Goal: Task Accomplishment & Management: Complete application form

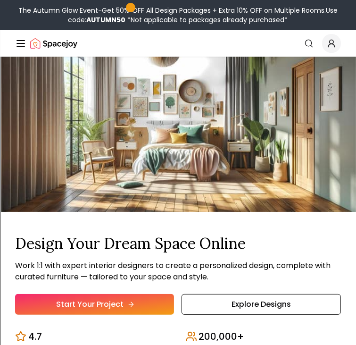
click at [112, 304] on link "Start Your Project" at bounding box center [94, 304] width 159 height 21
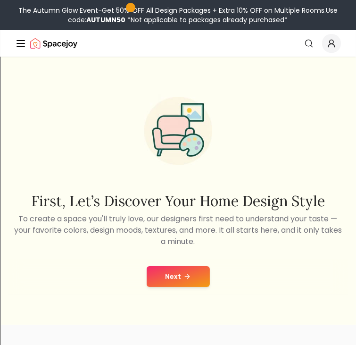
click at [178, 280] on button "Next" at bounding box center [178, 276] width 63 height 21
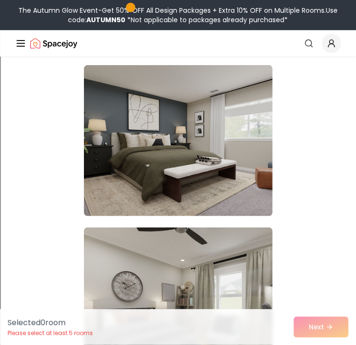
scroll to position [264, 0]
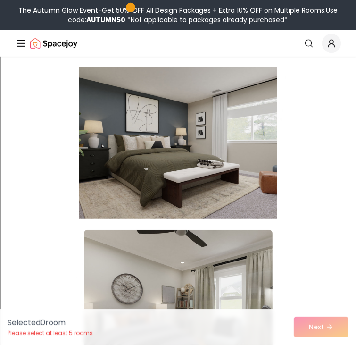
click at [196, 173] on img at bounding box center [178, 143] width 198 height 158
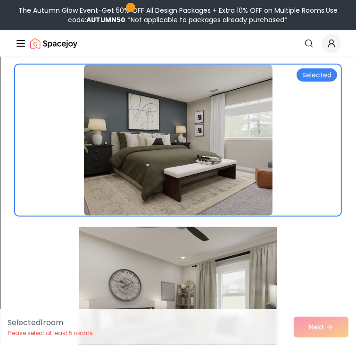
click at [185, 256] on img at bounding box center [178, 302] width 198 height 158
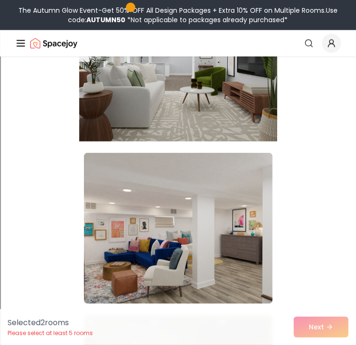
scroll to position [828, 0]
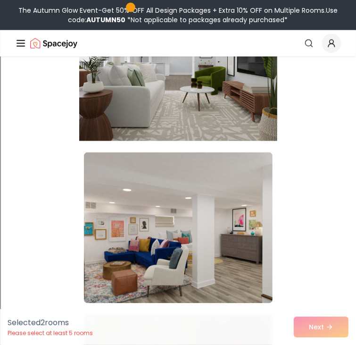
click at [208, 89] on img at bounding box center [178, 65] width 198 height 158
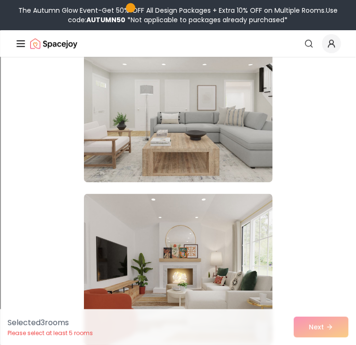
scroll to position [1114, 0]
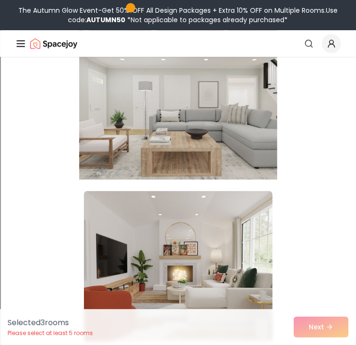
click at [180, 152] on img at bounding box center [178, 104] width 198 height 158
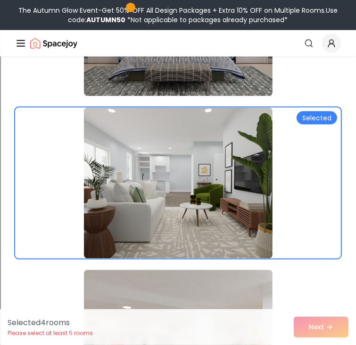
click at [180, 152] on img at bounding box center [178, 182] width 189 height 151
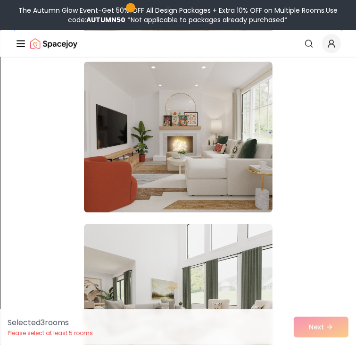
scroll to position [1264, 0]
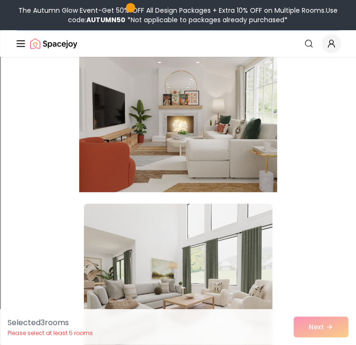
click at [222, 152] on img at bounding box center [178, 116] width 198 height 158
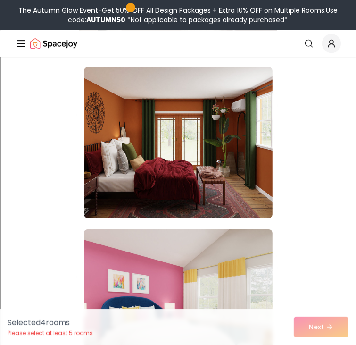
scroll to position [1891, 0]
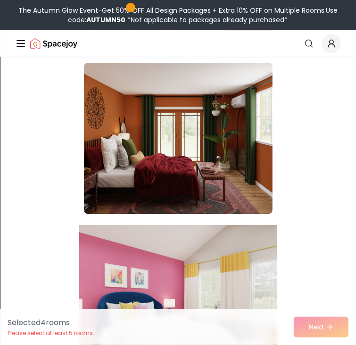
click at [172, 275] on img at bounding box center [178, 300] width 198 height 158
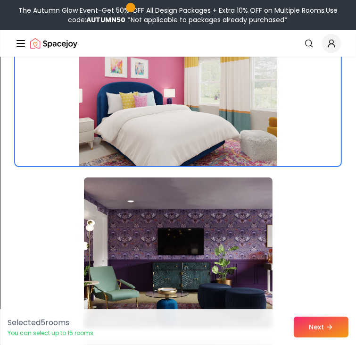
scroll to position [2100, 0]
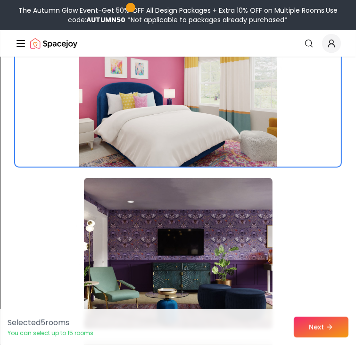
click at [218, 67] on img at bounding box center [178, 91] width 198 height 158
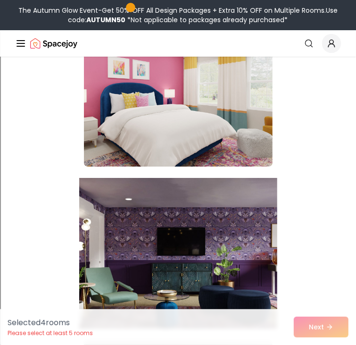
click at [179, 240] on img at bounding box center [178, 253] width 198 height 158
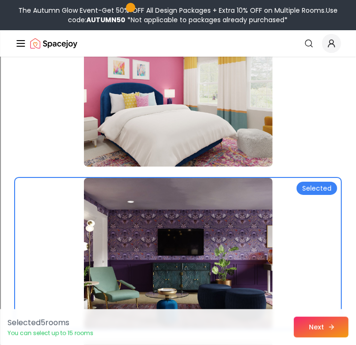
click at [319, 328] on button "Next" at bounding box center [321, 326] width 55 height 21
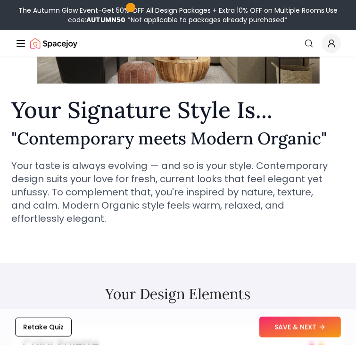
scroll to position [137, 0]
